Goal: Browse casually

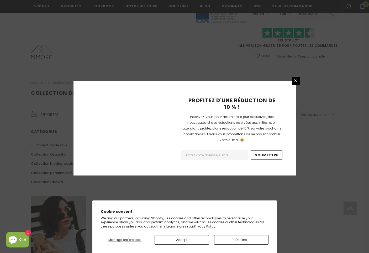
scroll to position [298, 0]
